Goal: Task Accomplishment & Management: Complete application form

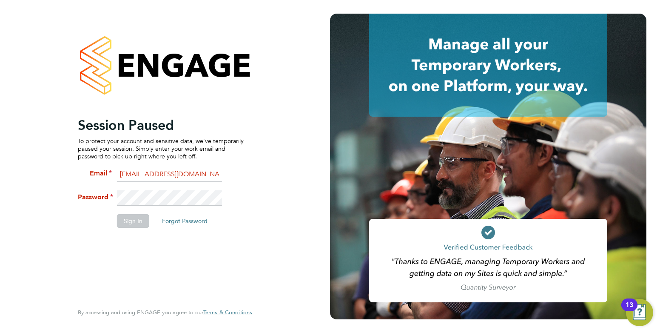
click at [171, 174] on input "elliewiggin@gmail.com" at bounding box center [169, 174] width 105 height 15
type input "elliewiggin@jjfox.com"
click at [129, 223] on button "Sign In" at bounding box center [133, 221] width 32 height 14
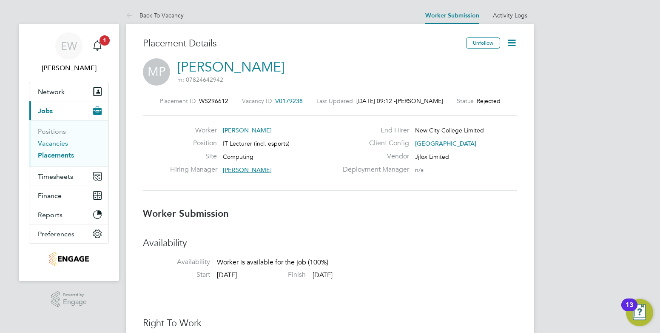
click at [54, 143] on link "Vacancies" at bounding box center [53, 143] width 30 height 8
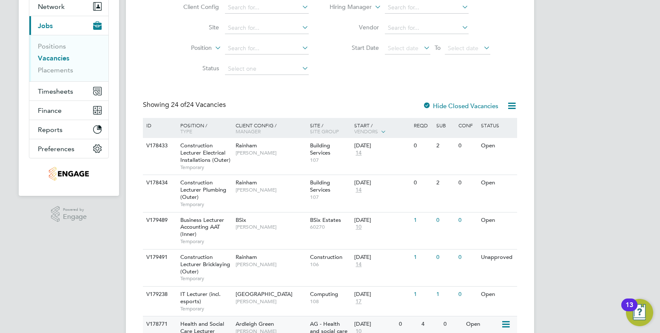
scroll to position [170, 0]
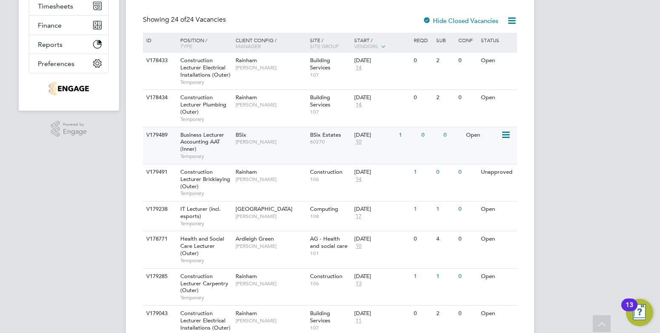
click at [259, 150] on div "V179489 Business Lecturer Accounting AAT (Inner) Temporary BSix Kerry Baker BSi…" at bounding box center [330, 145] width 374 height 37
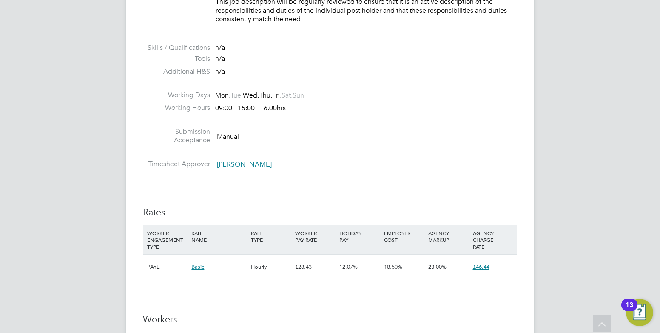
scroll to position [1191, 0]
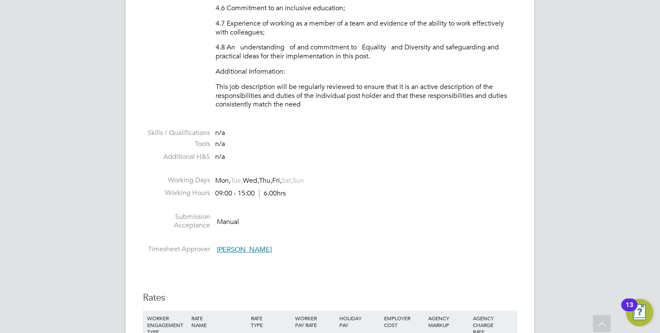
scroll to position [1234, 0]
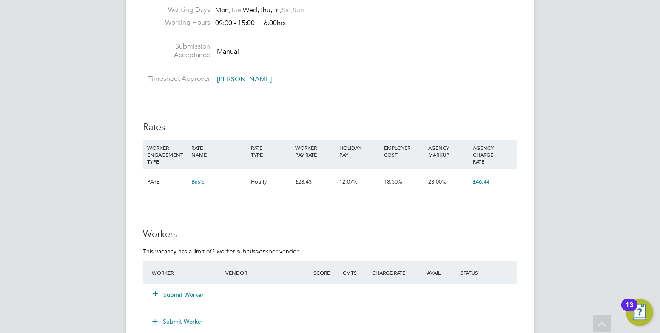
click at [171, 294] on button "Submit Worker" at bounding box center [178, 294] width 51 height 9
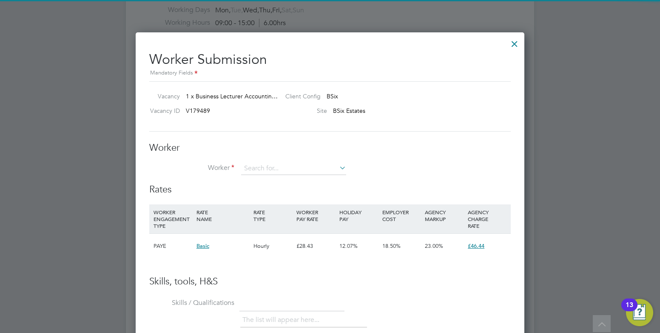
scroll to position [25, 58]
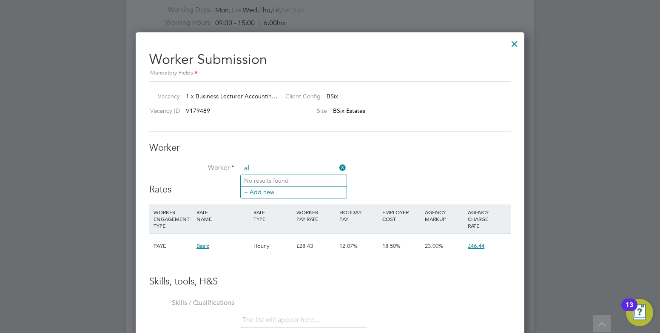
type input "a"
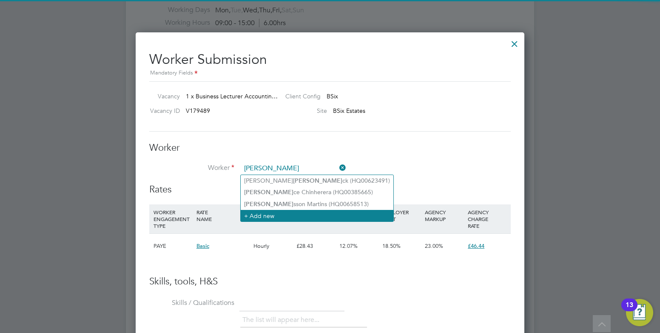
type input "[PERSON_NAME]"
click at [291, 211] on li "+ Add new" at bounding box center [317, 215] width 153 height 11
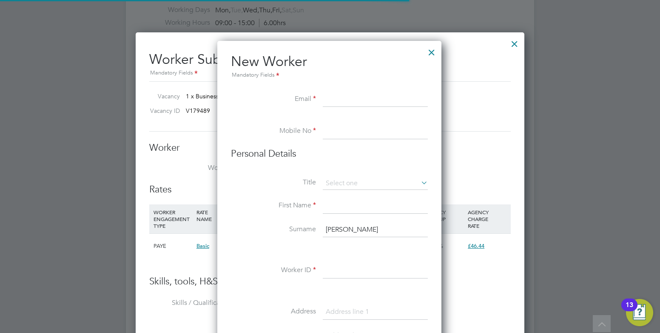
scroll to position [724, 225]
paste input "[EMAIL_ADDRESS][DOMAIN_NAME]"
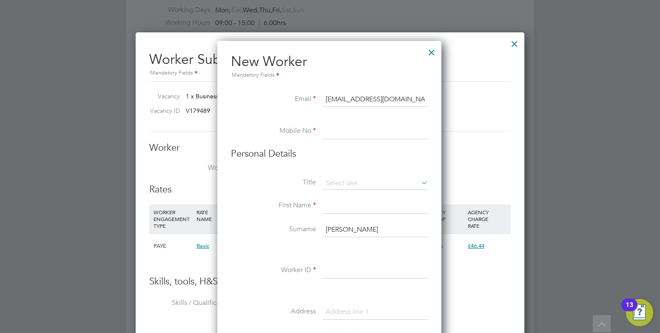
type input "[EMAIL_ADDRESS][DOMAIN_NAME]"
click at [322, 125] on li "Mobile No" at bounding box center [329, 136] width 197 height 24
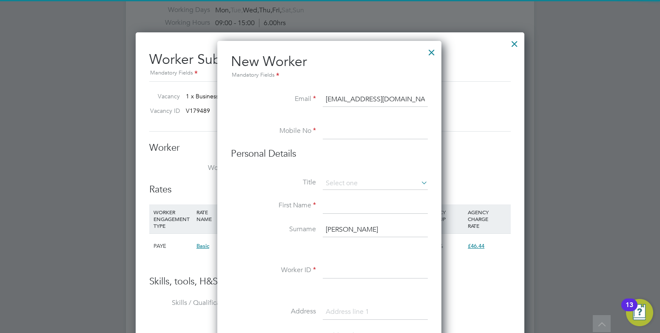
click at [333, 134] on input at bounding box center [375, 131] width 105 height 15
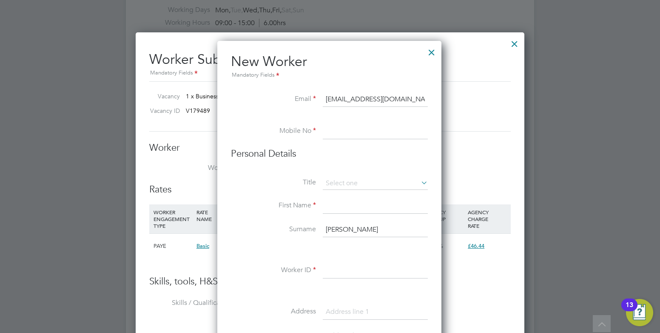
paste input "07877573472"
type input "07877573472"
click at [342, 205] on input at bounding box center [375, 205] width 105 height 15
type input "[PERSON_NAME]"
click at [335, 230] on input "[PERSON_NAME]" at bounding box center [375, 229] width 105 height 15
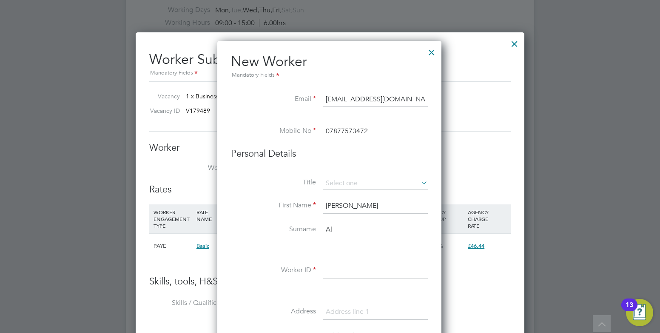
type input "A"
type input "Khelfaoui"
click at [356, 262] on div "Title First Name Ali Surname Khelfaoui Worker ID Address Post code Date of Birt…" at bounding box center [329, 331] width 197 height 309
click at [351, 272] on input at bounding box center [375, 270] width 105 height 15
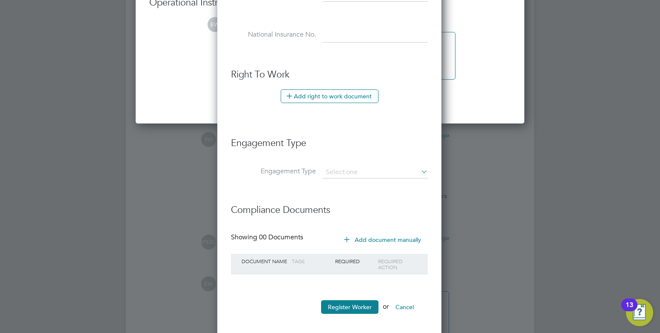
scroll to position [1728, 0]
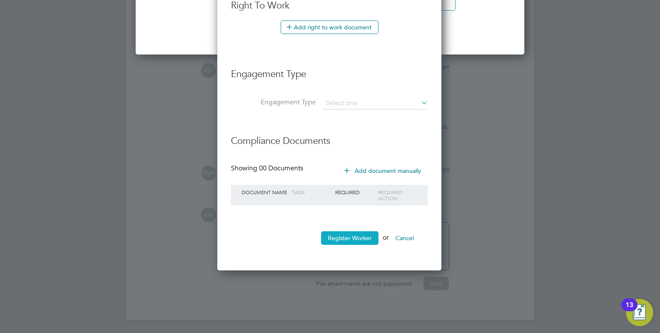
type input "HQ00641822"
click at [333, 241] on button "Register Worker" at bounding box center [349, 238] width 57 height 14
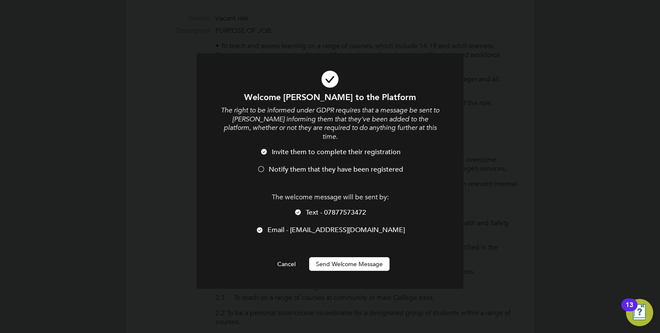
scroll to position [724, 225]
click at [305, 165] on span "Notify them that they have been registered" at bounding box center [336, 169] width 134 height 9
click at [299, 208] on div at bounding box center [298, 212] width 9 height 9
click at [327, 258] on button "Send Welcome Message" at bounding box center [349, 264] width 80 height 14
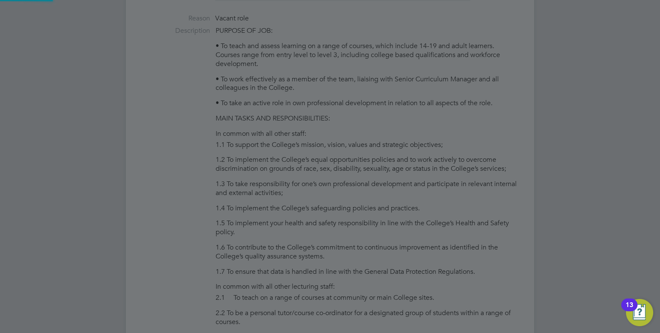
type input "[PERSON_NAME] (HQ00641822)"
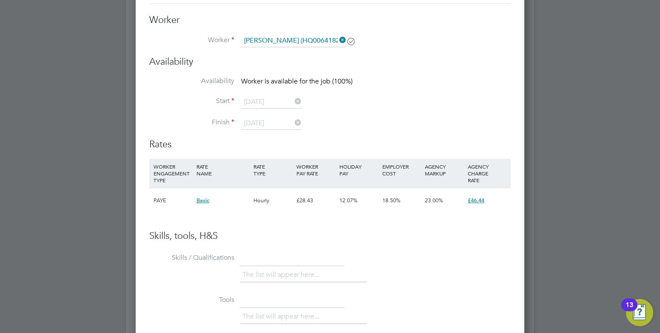
scroll to position [1234, 0]
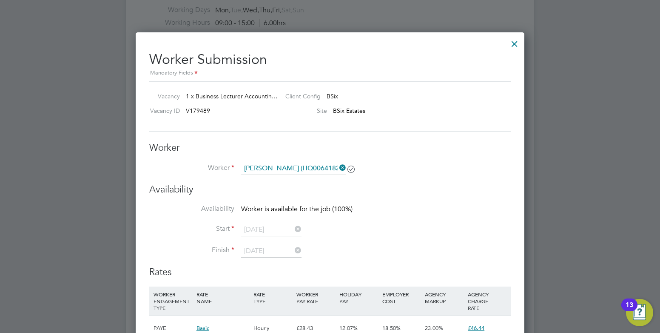
click at [407, 173] on li "Worker Ali Khelfaoui (HQ00641822)" at bounding box center [330, 172] width 362 height 21
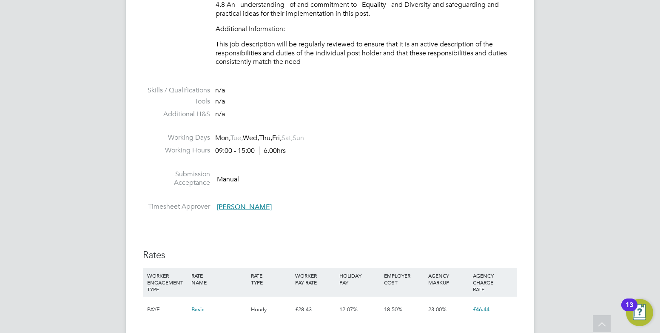
scroll to position [1276, 0]
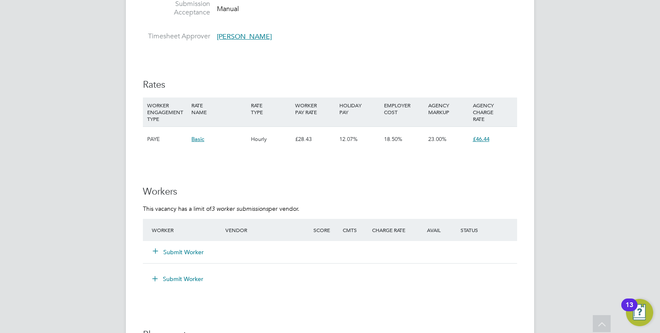
click at [189, 248] on button "Submit Worker" at bounding box center [178, 252] width 51 height 9
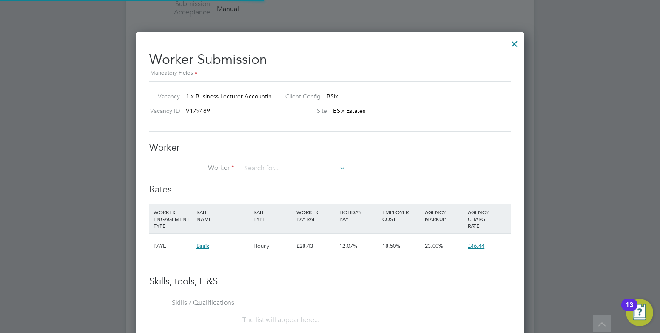
scroll to position [516, 389]
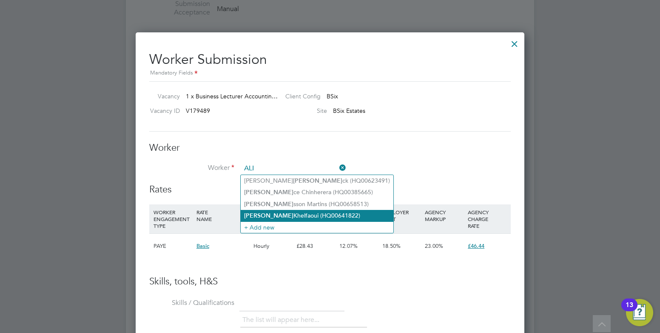
click at [273, 213] on li "[PERSON_NAME] (HQ00641822)" at bounding box center [317, 215] width 153 height 11
type input "[PERSON_NAME] (HQ00641822)"
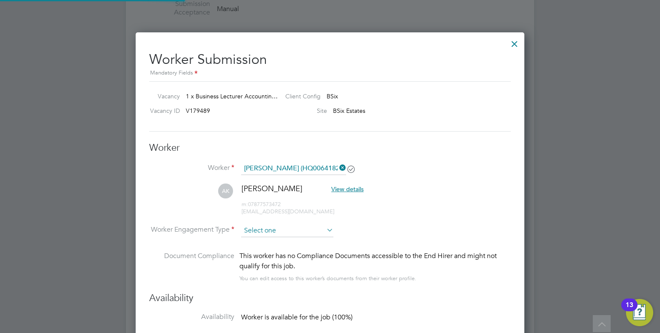
scroll to position [4, 4]
click at [258, 231] on input at bounding box center [287, 230] width 92 height 13
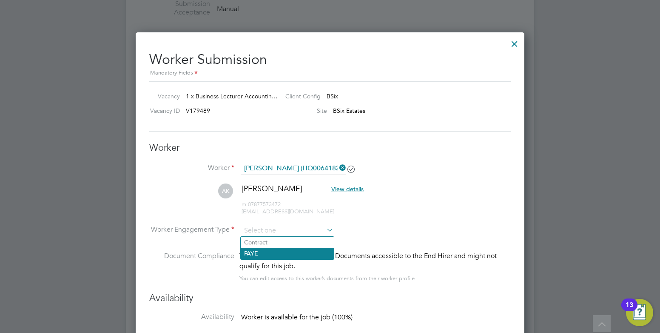
click at [256, 253] on li "PAYE" at bounding box center [287, 253] width 93 height 11
type input "PAYE"
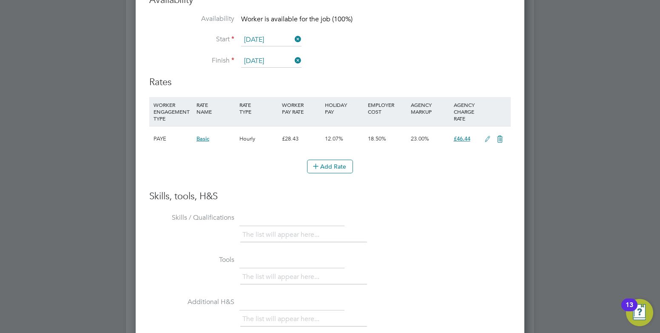
click at [485, 137] on icon at bounding box center [487, 139] width 11 height 7
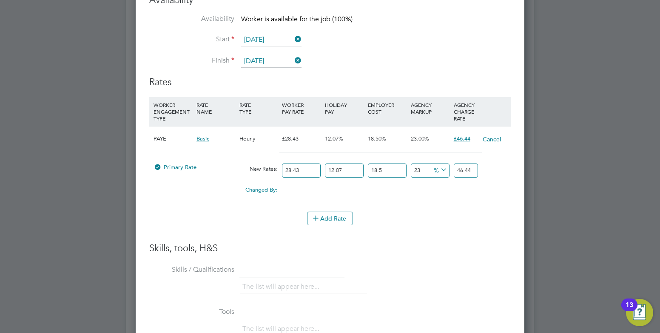
click at [311, 172] on input "28.43" at bounding box center [301, 170] width 39 height 14
drag, startPoint x: 311, startPoint y: 172, endPoint x: 283, endPoint y: 166, distance: 28.2
click at [283, 166] on input "28.43" at bounding box center [301, 170] width 39 height 14
type input "3"
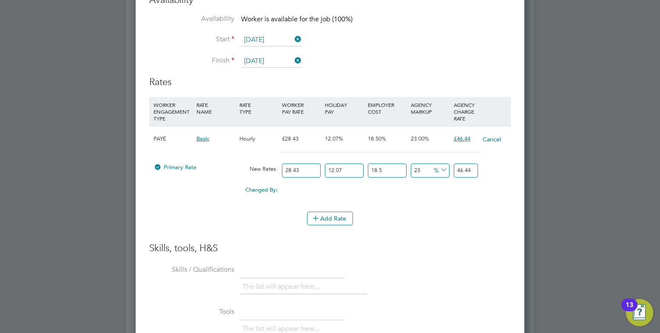
type input "4.900428855"
type input "38"
type input "62.07209883"
type input "38"
click at [279, 240] on li "WORKER ENGAGEMENT TYPE RATE NAME RATE TYPE WORKER PAY RATE HOLIDAY PAY EMPLOYER…" at bounding box center [330, 169] width 362 height 145
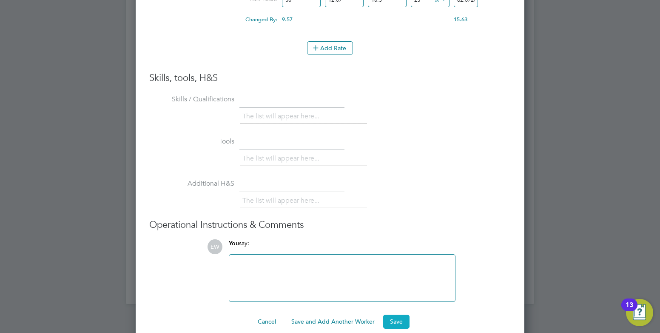
click at [394, 323] on button "Save" at bounding box center [396, 321] width 26 height 14
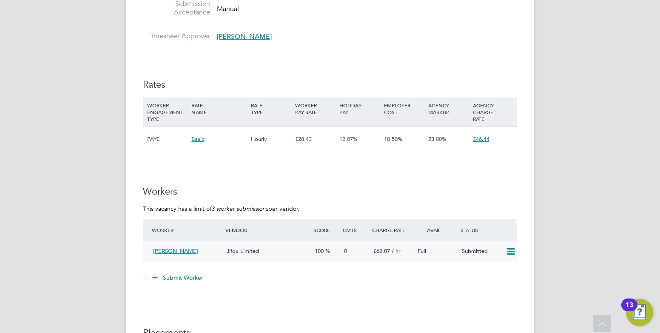
click at [177, 252] on span "[PERSON_NAME]" at bounding box center [175, 250] width 45 height 7
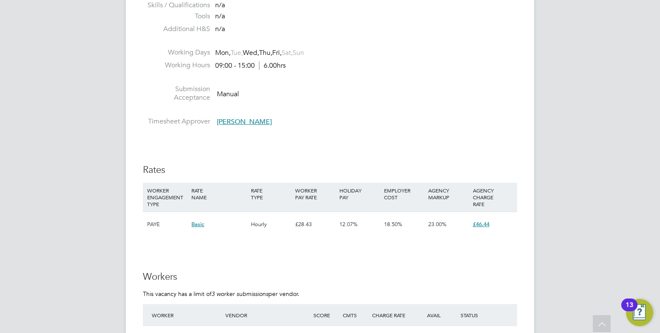
scroll to position [1234, 0]
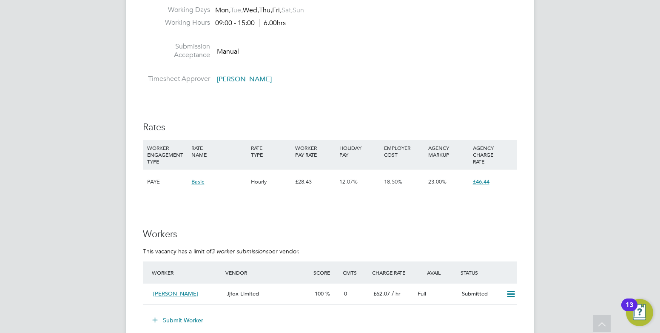
click at [168, 318] on button "Submit Worker" at bounding box center [178, 320] width 64 height 14
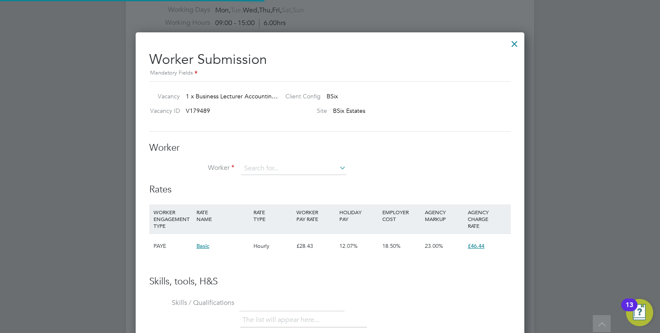
scroll to position [516, 389]
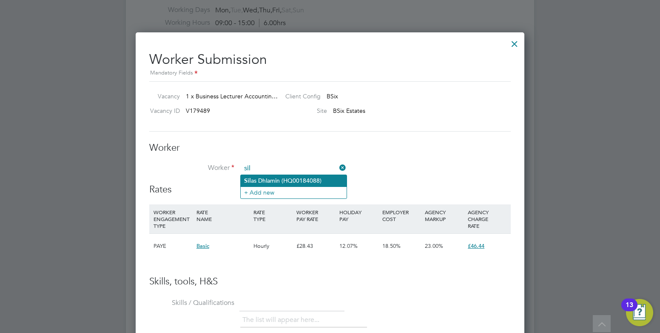
click at [269, 179] on li "Sil as Dhlamin (HQ00184088)" at bounding box center [294, 180] width 106 height 11
type input "[PERSON_NAME] (HQ00184088)"
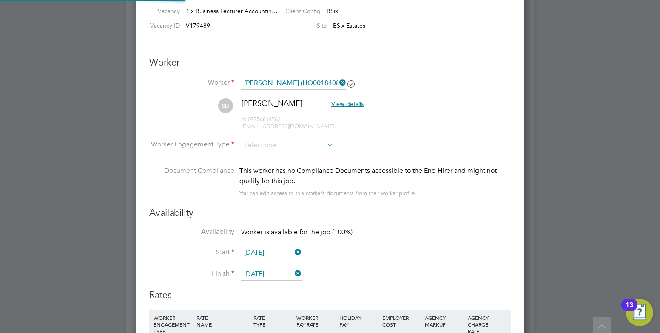
scroll to position [4, 4]
click at [268, 143] on input at bounding box center [287, 145] width 92 height 13
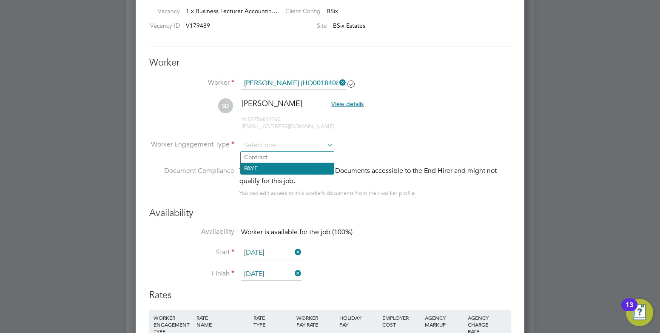
click at [265, 168] on li "PAYE" at bounding box center [287, 167] width 93 height 11
type input "PAYE"
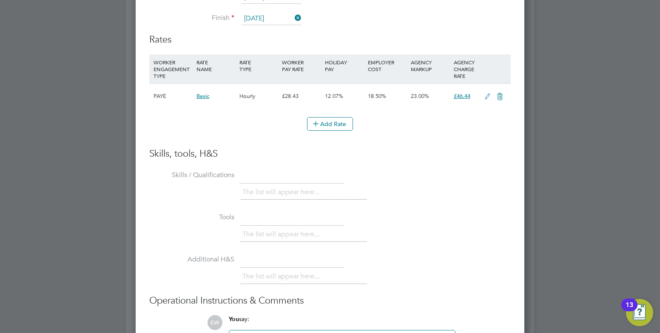
scroll to position [1702, 0]
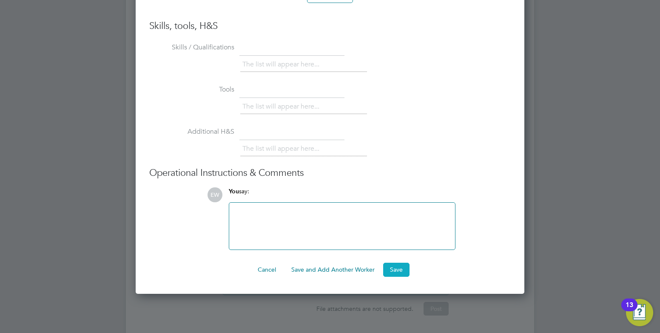
click at [393, 268] on button "Save" at bounding box center [396, 269] width 26 height 14
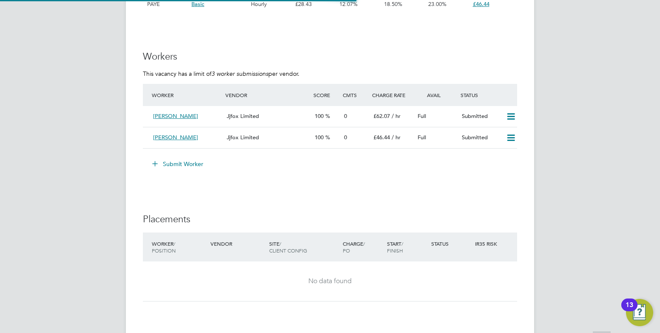
scroll to position [4, 4]
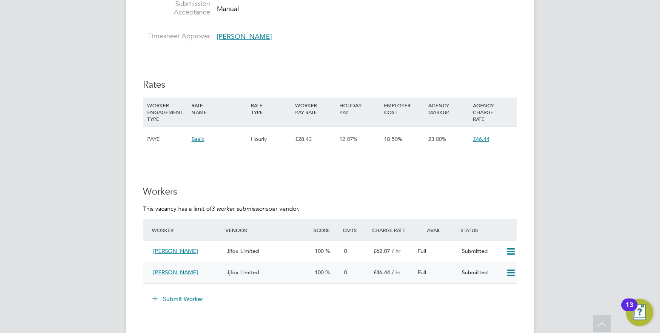
click at [238, 268] on div "Jjfox Limited" at bounding box center [267, 272] width 88 height 14
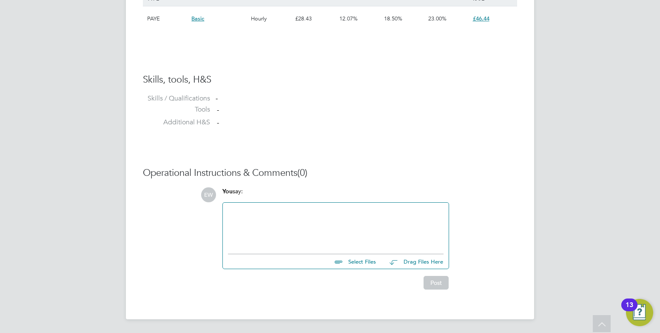
click at [357, 264] on input "file" at bounding box center [380, 260] width 128 height 12
type input "C:\fakepath\Dhlamin Silas HQ00184088 (U).doc"
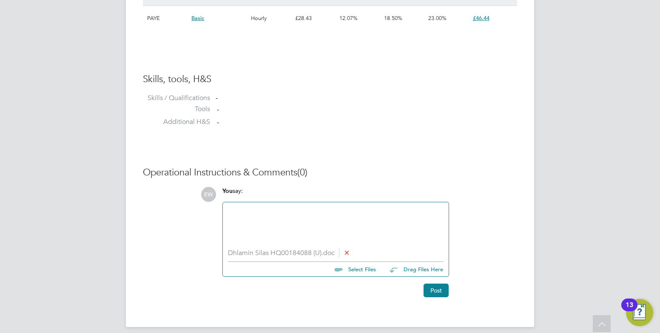
click at [303, 254] on li "Dhlamin Silas HQ00184088 (U).doc" at bounding box center [336, 253] width 216 height 8
click at [350, 254] on icon at bounding box center [347, 252] width 6 height 6
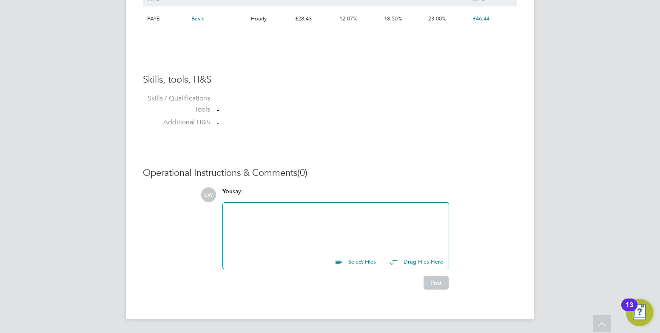
click at [356, 262] on input "file" at bounding box center [380, 260] width 128 height 12
type input "C:\fakepath\Dhlamin Silas HQ00184088 (U).doc"
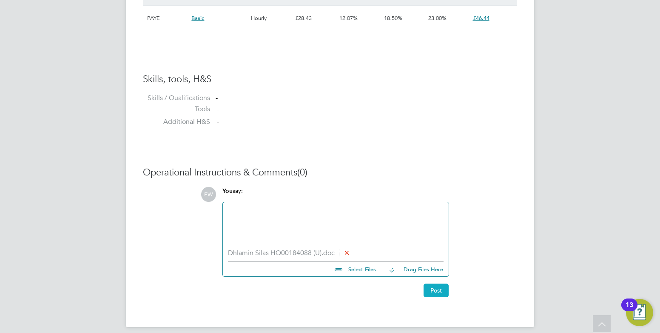
click at [437, 291] on button "Post" at bounding box center [436, 290] width 25 height 14
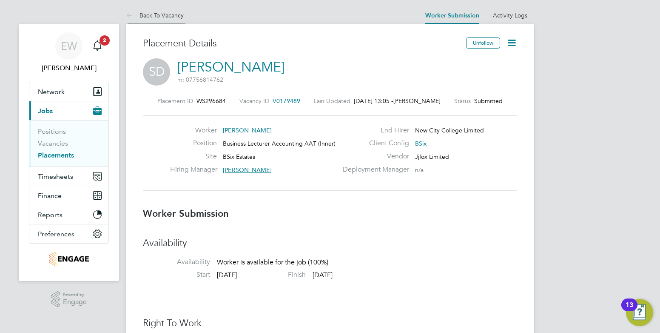
click at [147, 13] on link "Back To Vacancy" at bounding box center [155, 15] width 58 height 8
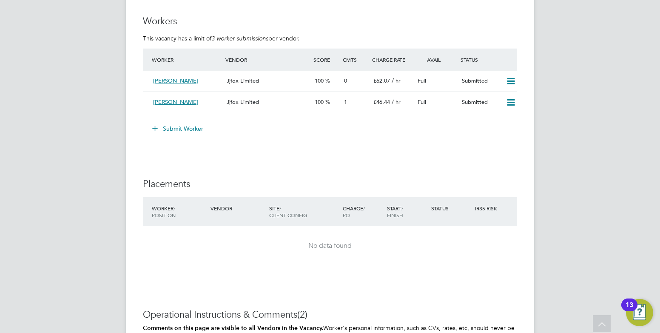
scroll to position [1361, 0]
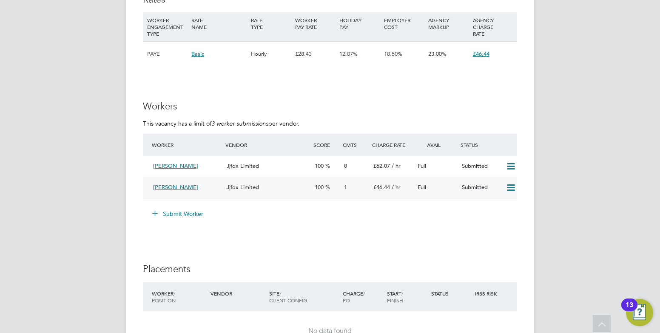
click at [250, 184] on span "Jjfox Limited" at bounding box center [243, 186] width 32 height 7
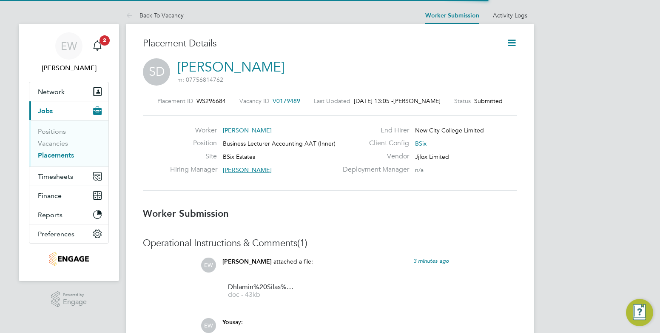
scroll to position [4, 4]
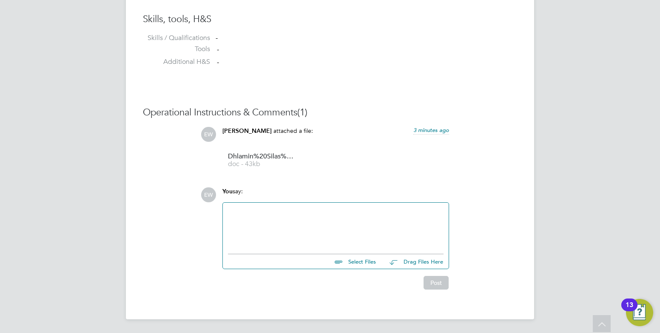
click at [286, 240] on div at bounding box center [336, 226] width 216 height 37
click at [426, 286] on button "Post" at bounding box center [436, 283] width 25 height 14
